Goal: Task Accomplishment & Management: Manage account settings

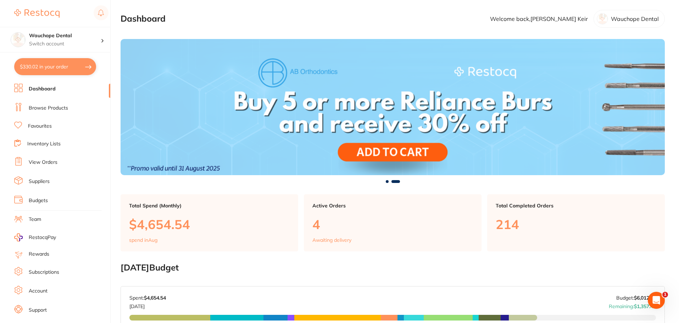
click at [44, 124] on link "Favourites" at bounding box center [40, 126] width 24 height 7
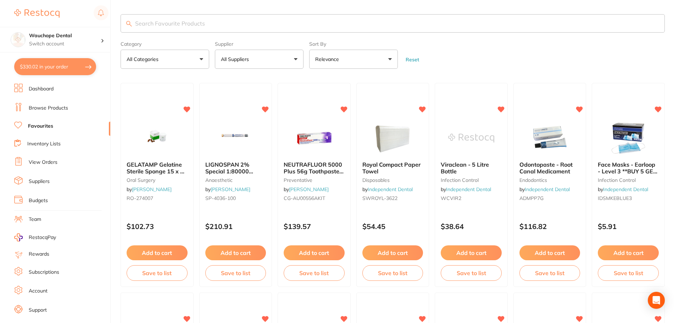
click at [170, 20] on input "search" at bounding box center [393, 23] width 544 height 18
type input "membranes"
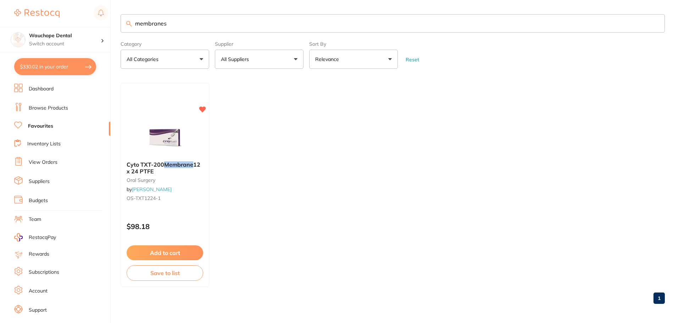
click at [170, 128] on img at bounding box center [165, 137] width 46 height 35
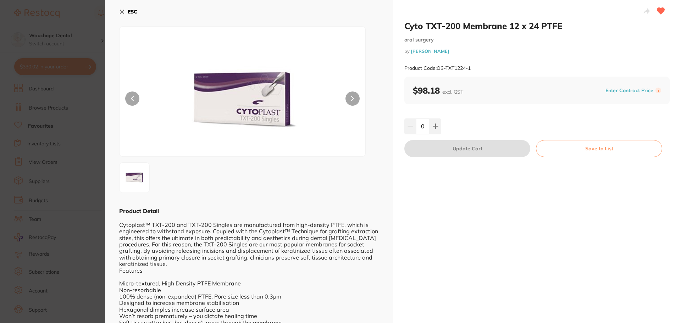
click at [31, 89] on section "Cyto TXT-200 Membrane 12 x 24 PTFE [MEDICAL_DATA] by [PERSON_NAME] Product Code…" at bounding box center [340, 161] width 681 height 323
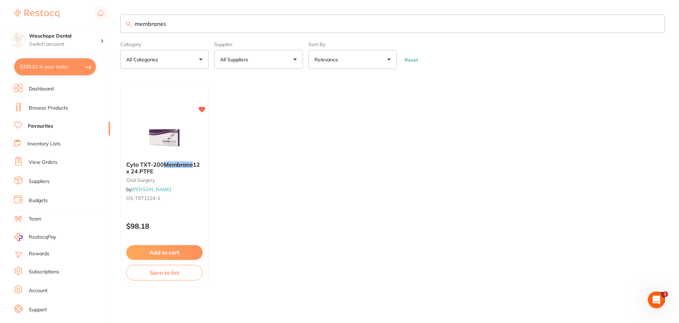
scroll to position [1, 0]
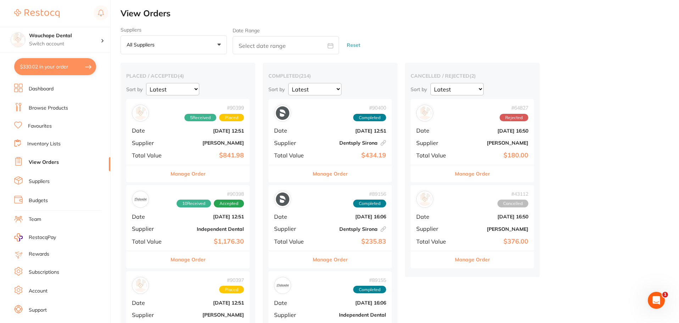
click at [186, 176] on button "Manage Order" at bounding box center [188, 173] width 35 height 17
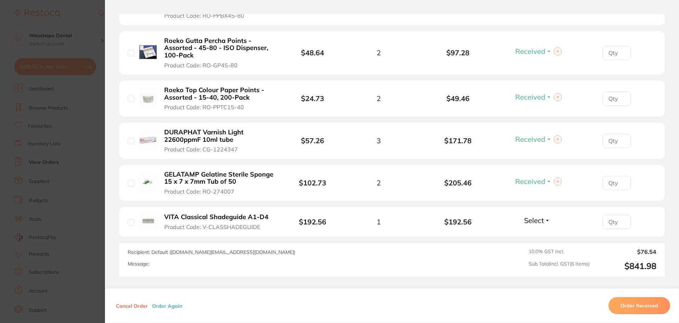
scroll to position [284, 0]
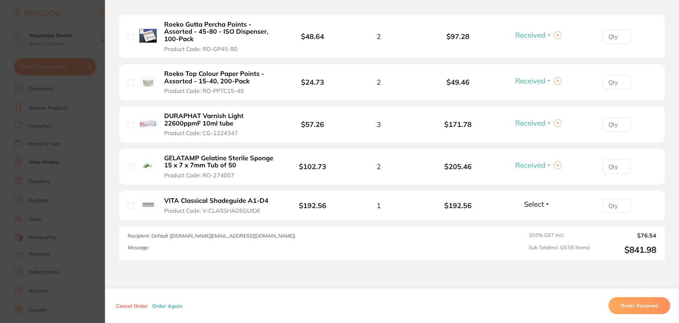
click at [74, 204] on section "Order ID: Restocq- 90399 Order Information 5 Received Placed Order Order Date […" at bounding box center [339, 161] width 679 height 323
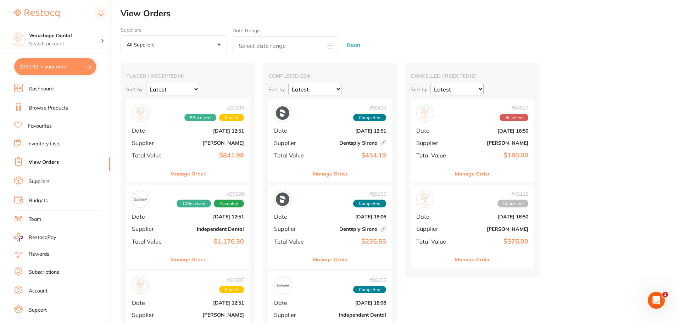
click at [192, 261] on button "Manage Order" at bounding box center [188, 259] width 35 height 17
